Goal: Task Accomplishment & Management: Use online tool/utility

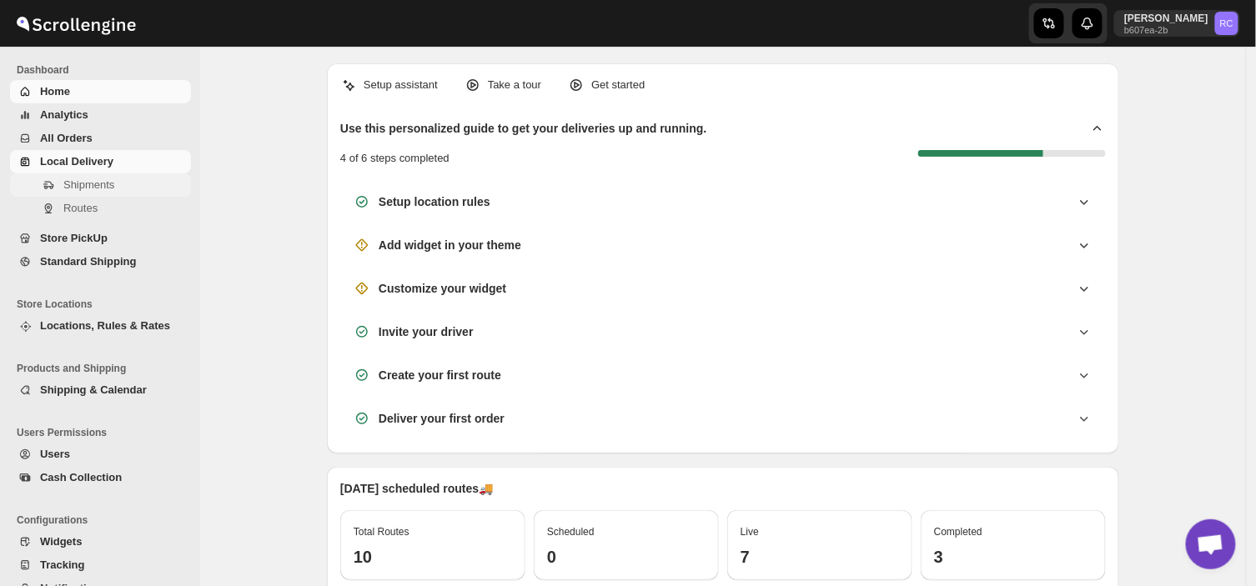
click at [108, 187] on span "Shipments" at bounding box center [88, 184] width 51 height 13
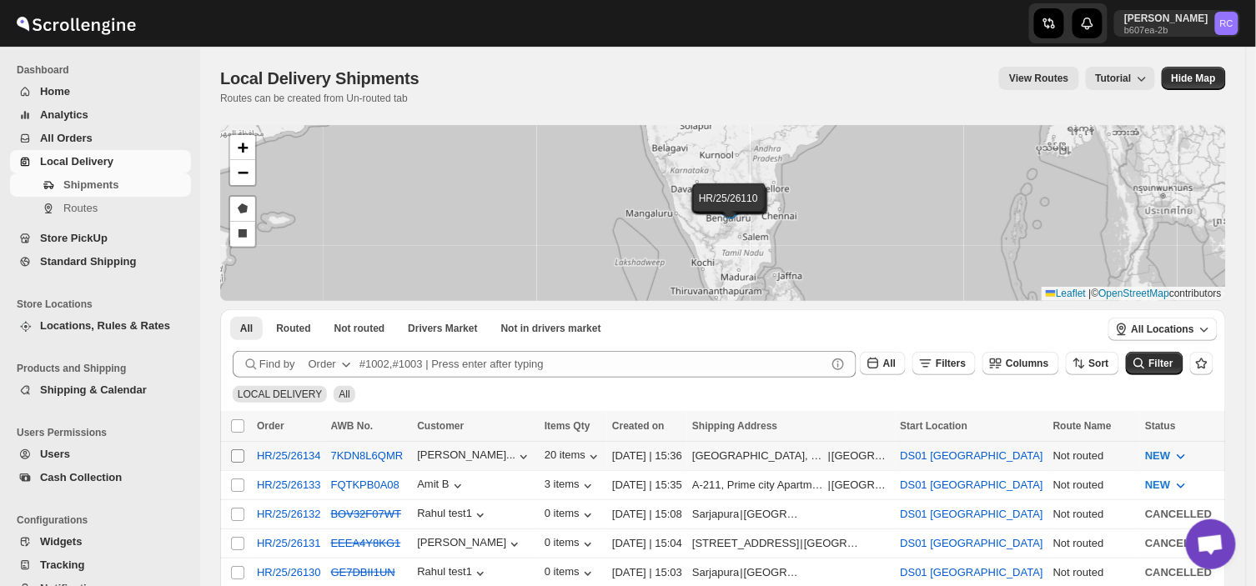
click at [235, 459] on input "Select shipment" at bounding box center [237, 456] width 13 height 13
checkbox input "true"
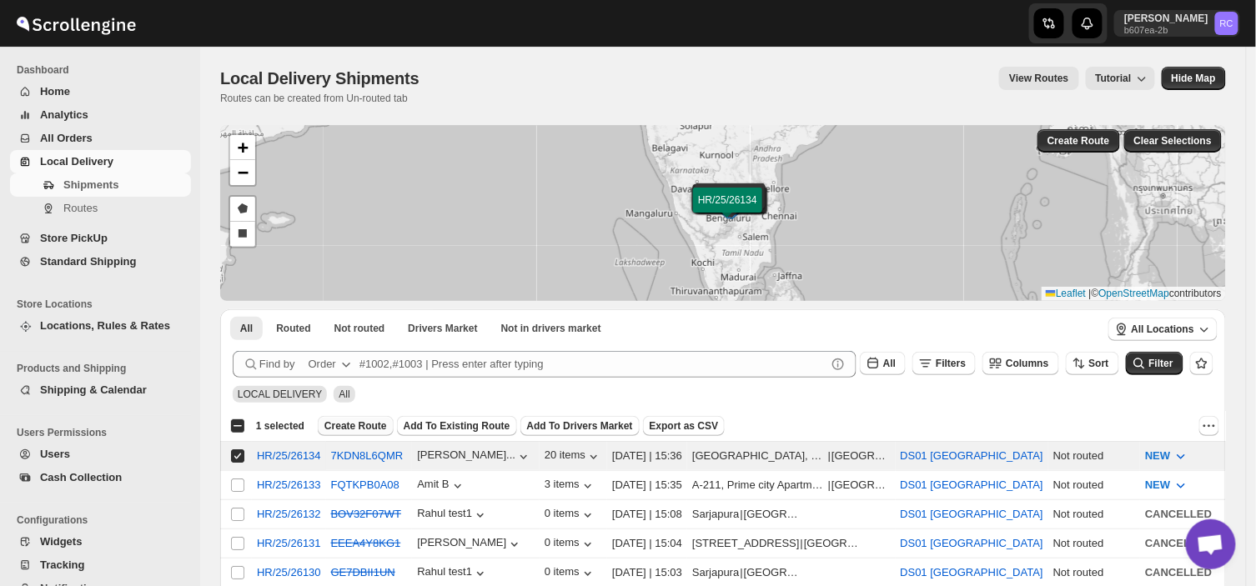
click at [362, 428] on span "Create Route" at bounding box center [355, 426] width 63 height 13
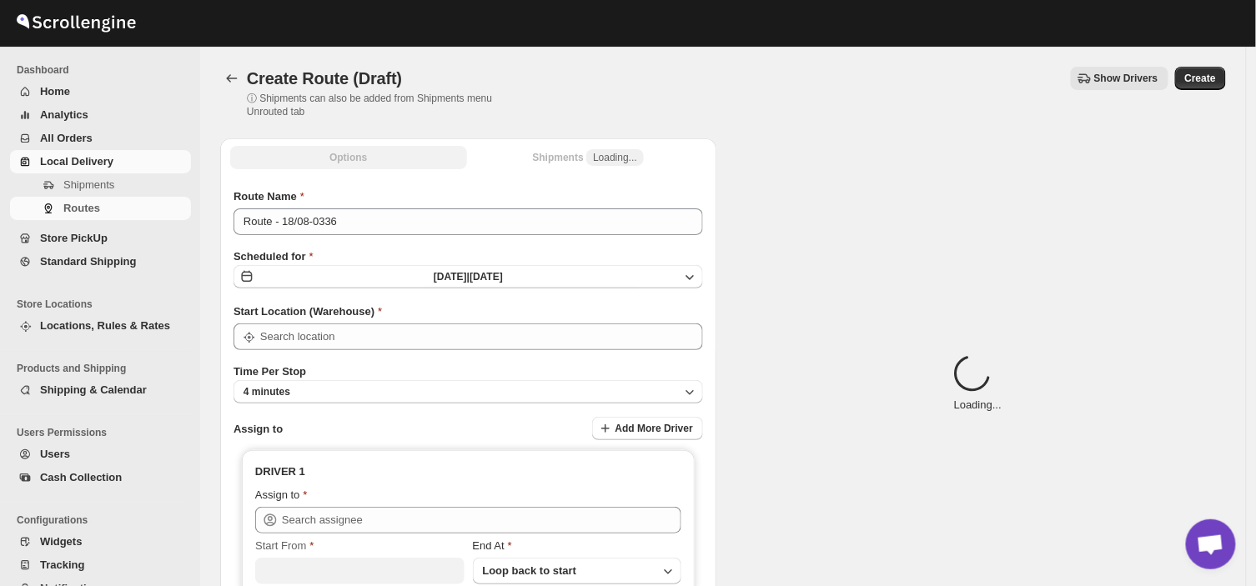
type input "DS01 [GEOGRAPHIC_DATA]"
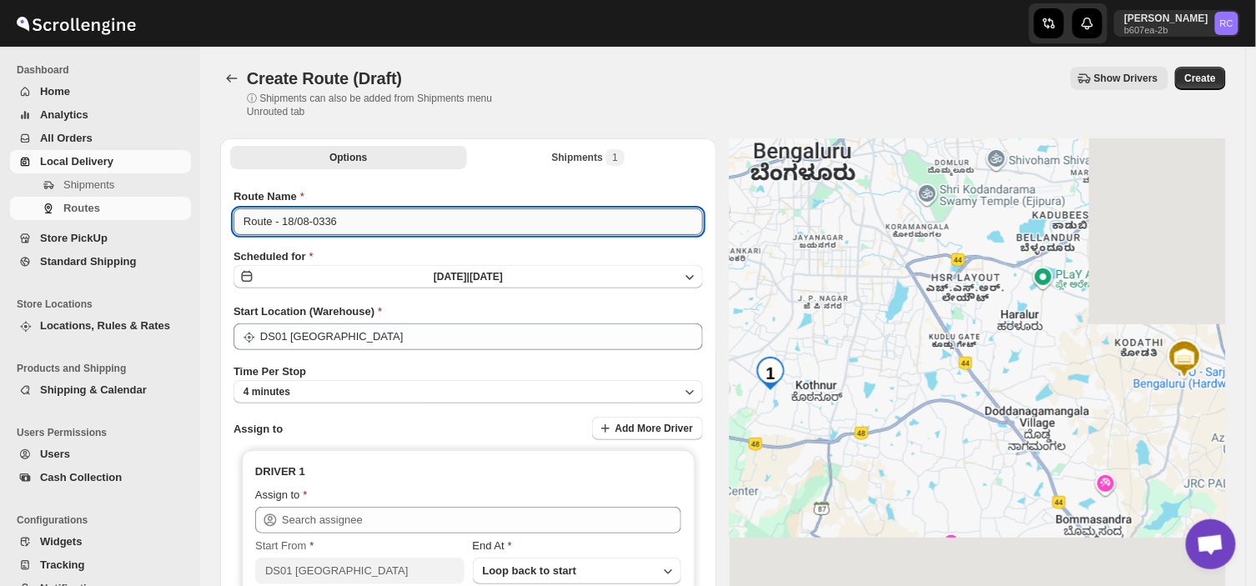
click at [348, 224] on input "Route - 18/08-0336" at bounding box center [469, 222] width 470 height 27
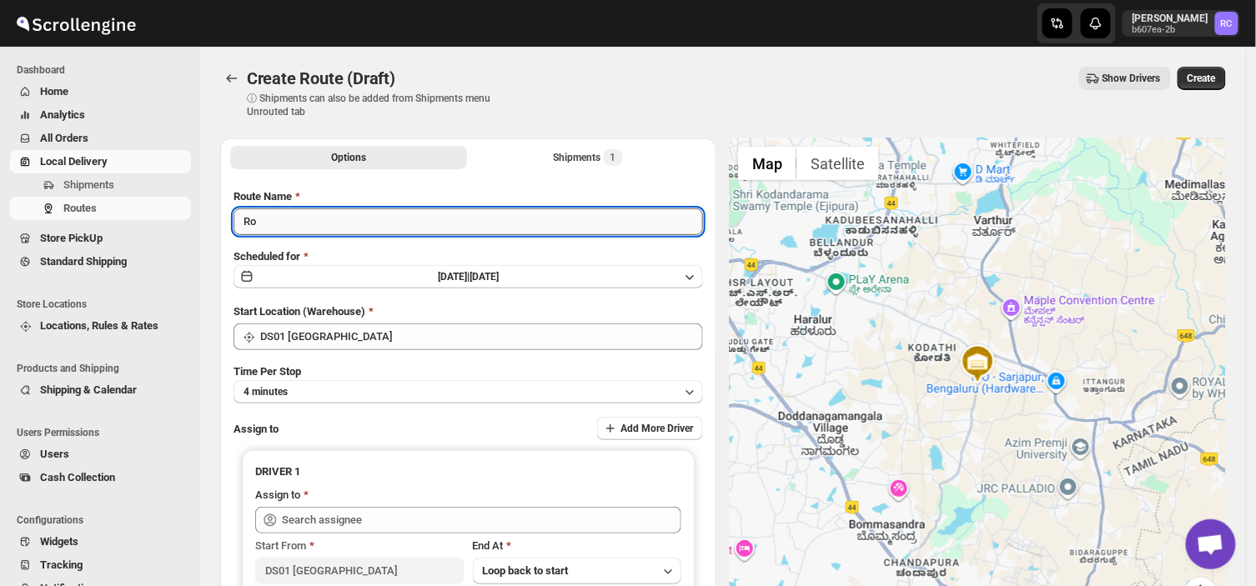
type input "R"
type input "Order no 26134"
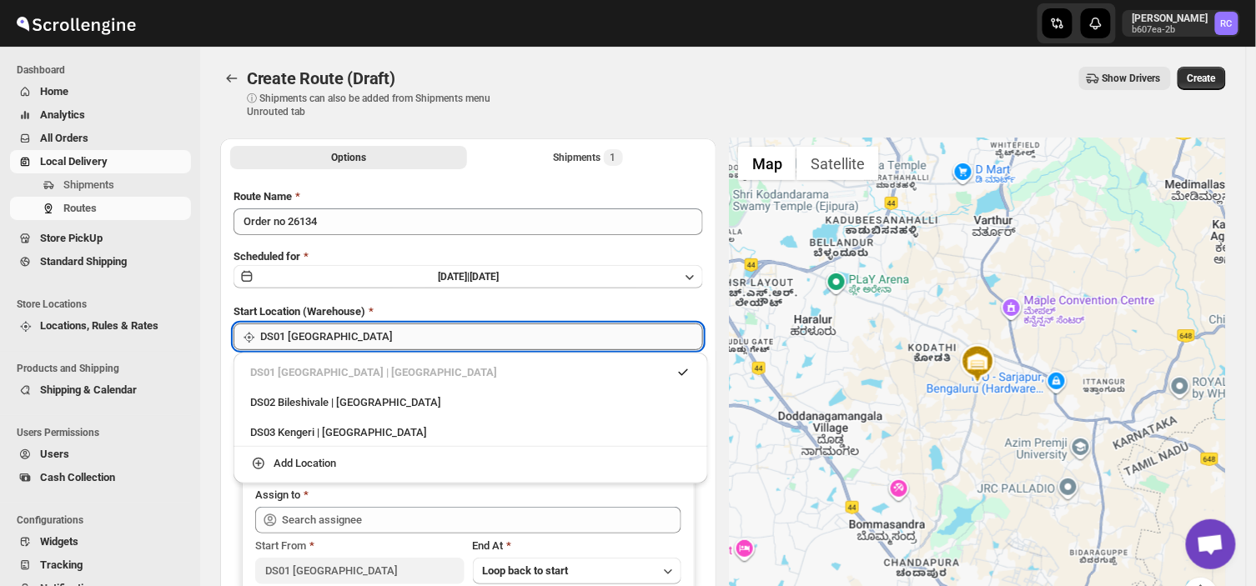
click at [344, 340] on input "DS01 [GEOGRAPHIC_DATA]" at bounding box center [481, 337] width 443 height 27
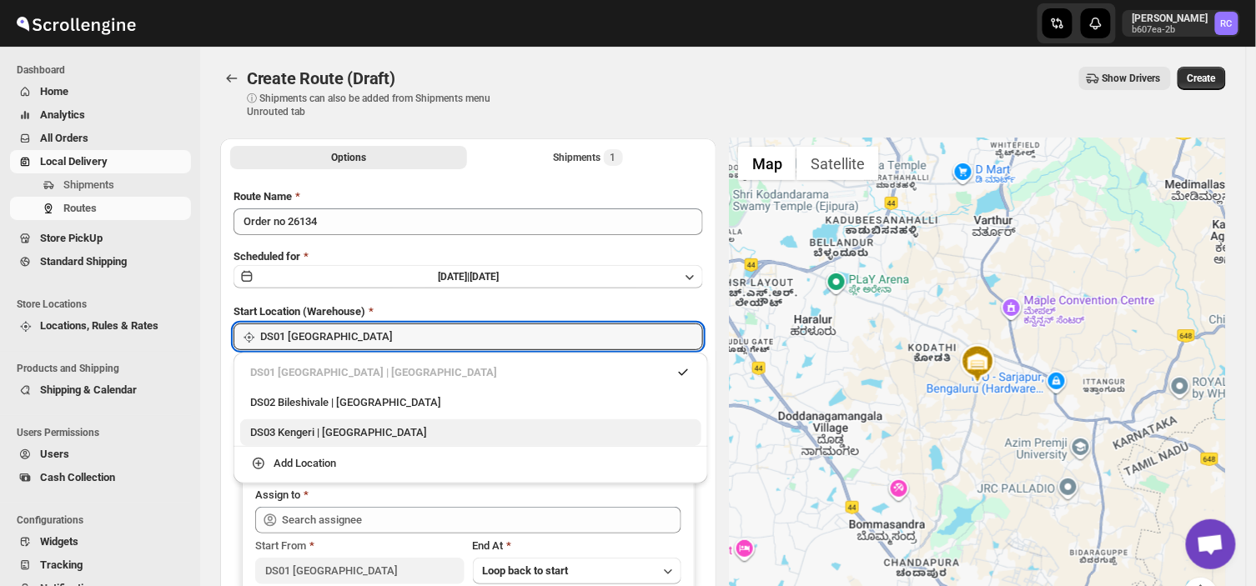
click at [331, 439] on div "DS03 Kengeri | Bengaluru" at bounding box center [470, 433] width 441 height 17
type input "DS03 Kengeri"
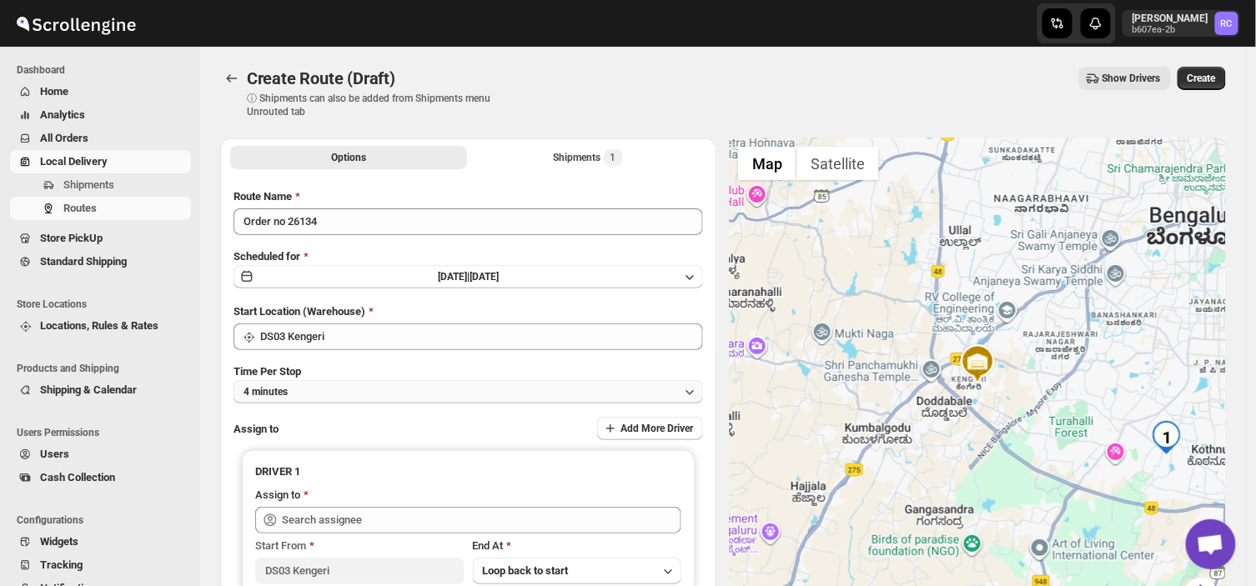
click at [303, 388] on button "4 minutes" at bounding box center [469, 391] width 470 height 23
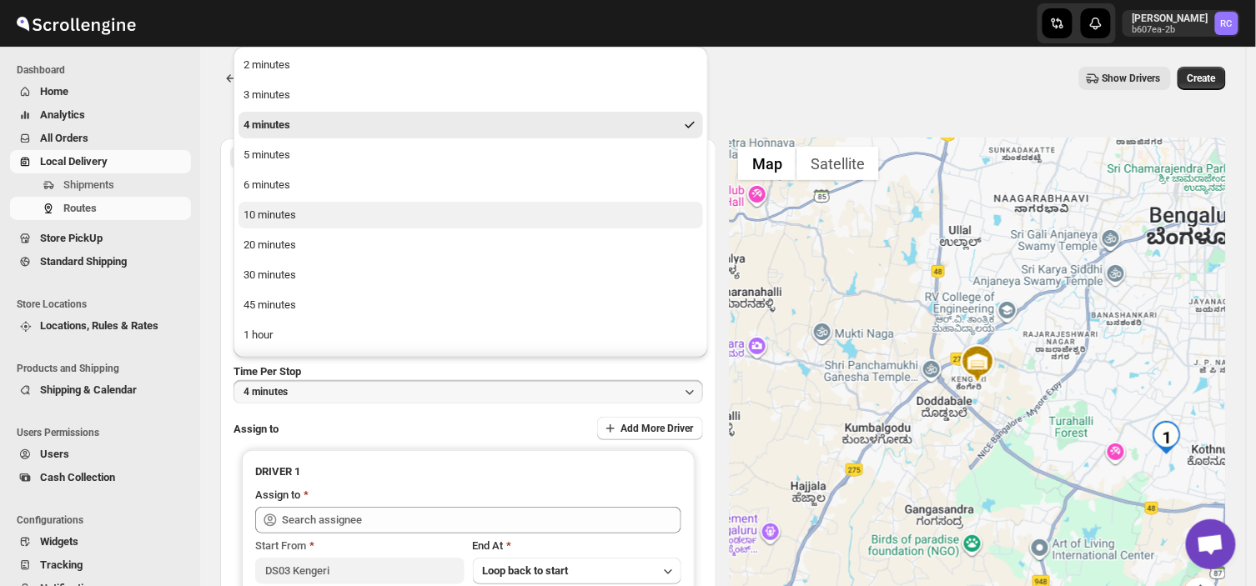
click at [284, 211] on div "10 minutes" at bounding box center [270, 215] width 53 height 17
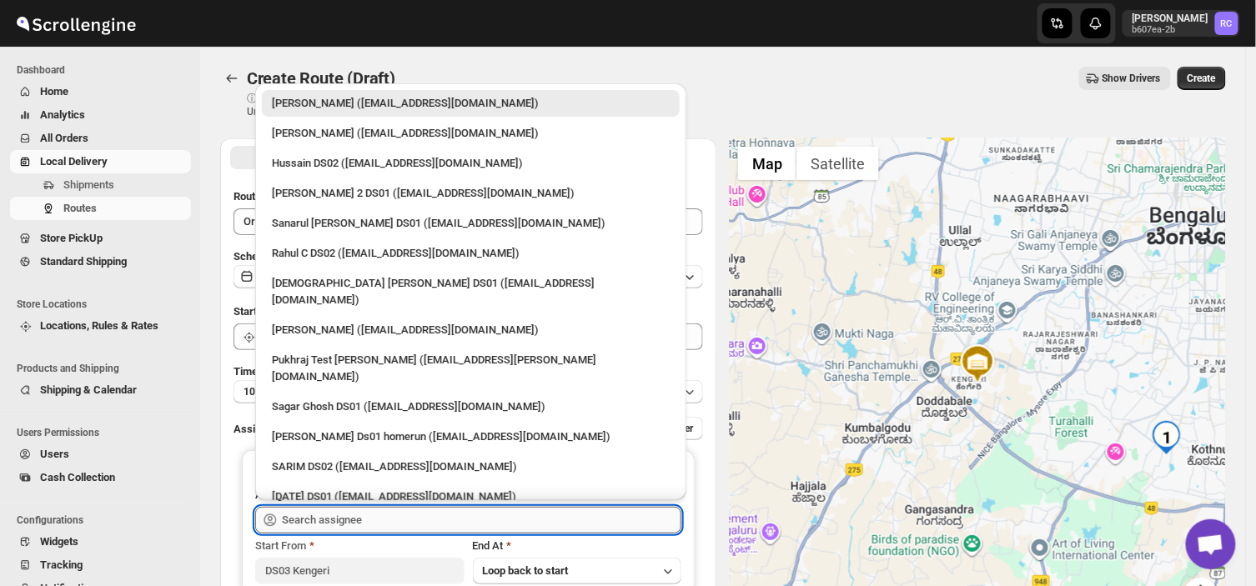
click at [380, 515] on input "text" at bounding box center [482, 520] width 400 height 27
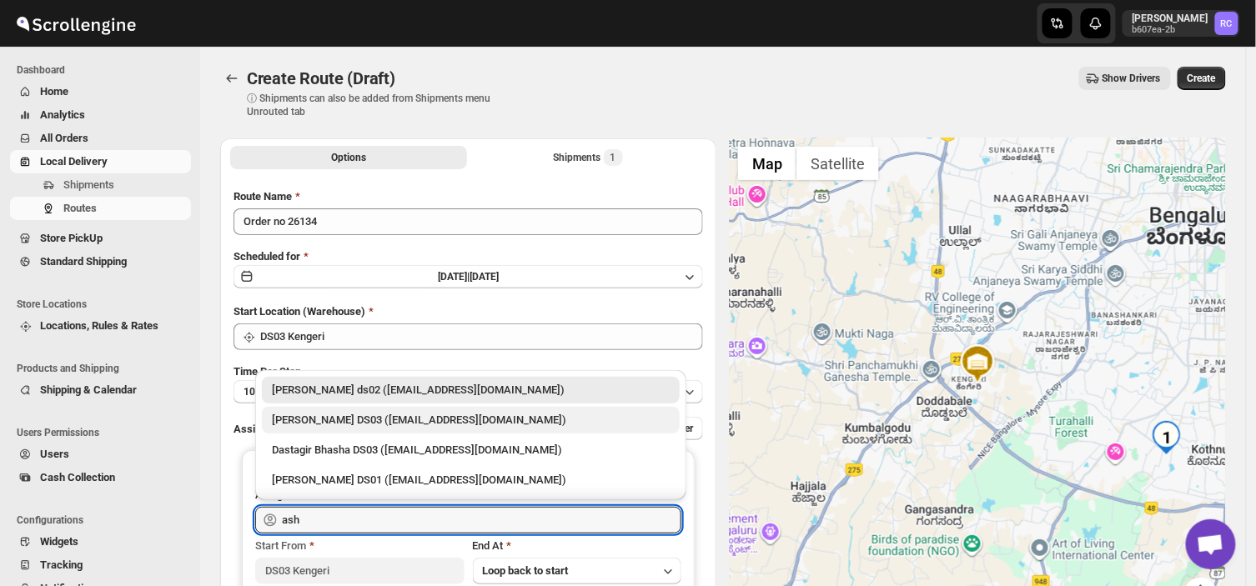
click at [375, 424] on div "ashik uddin DS03 (katiri8361@kimdyn.com)" at bounding box center [471, 420] width 398 height 17
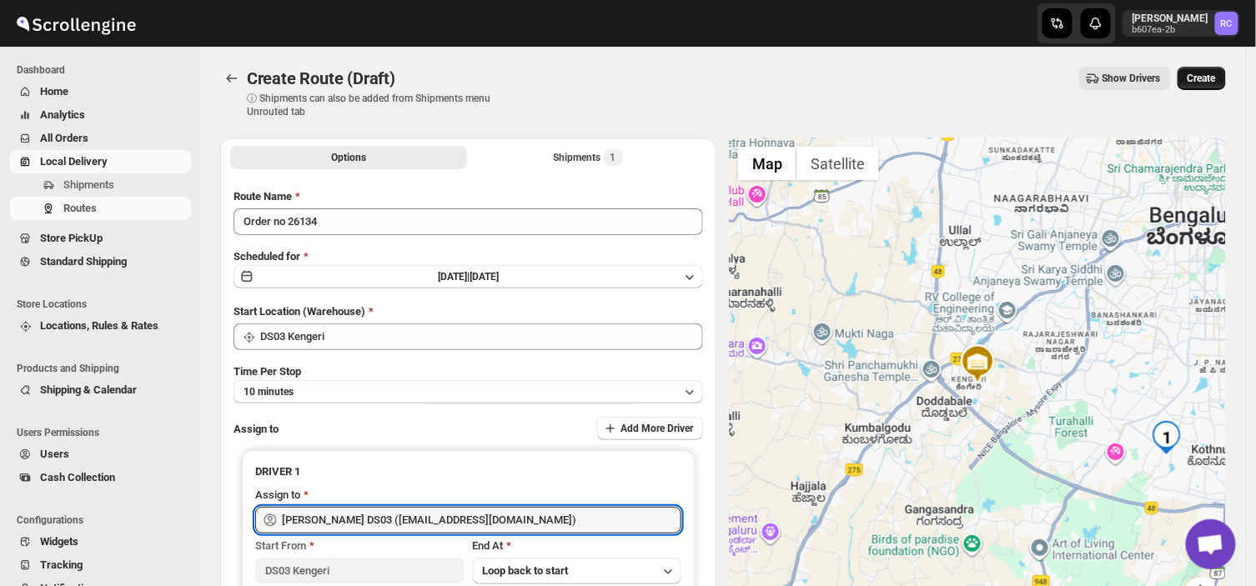
type input "ashik uddin DS03 (katiri8361@kimdyn.com)"
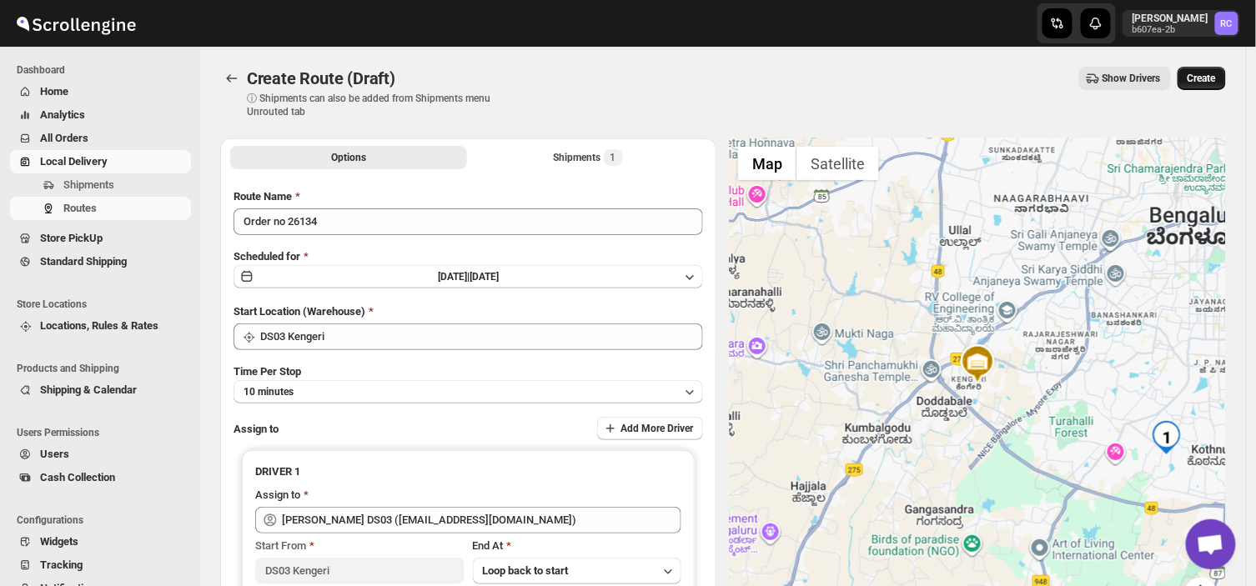
click at [1213, 70] on button "Create" at bounding box center [1202, 78] width 48 height 23
